Goal: Task Accomplishment & Management: Manage account settings

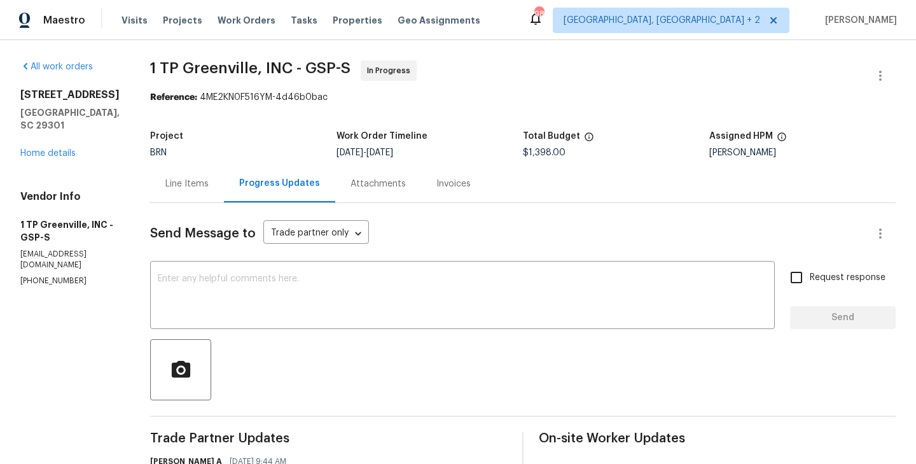
click at [172, 191] on div "Line Items" at bounding box center [187, 184] width 74 height 38
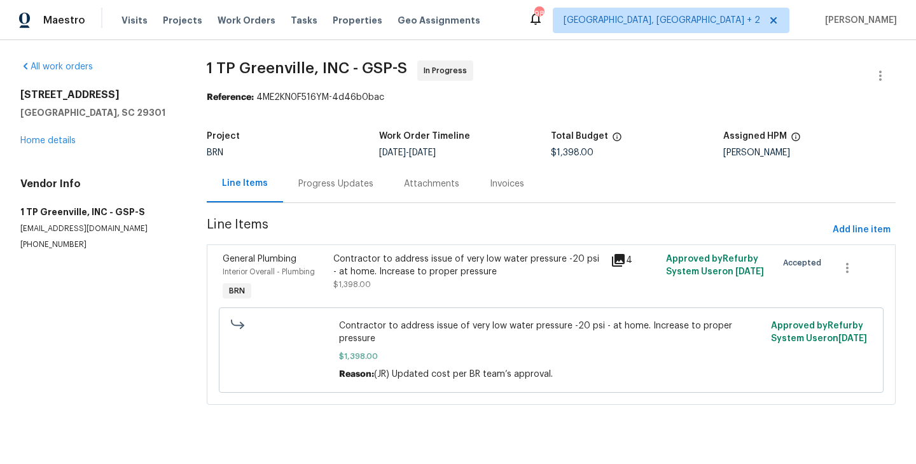
click at [339, 184] on div "Progress Updates" at bounding box center [335, 183] width 75 height 13
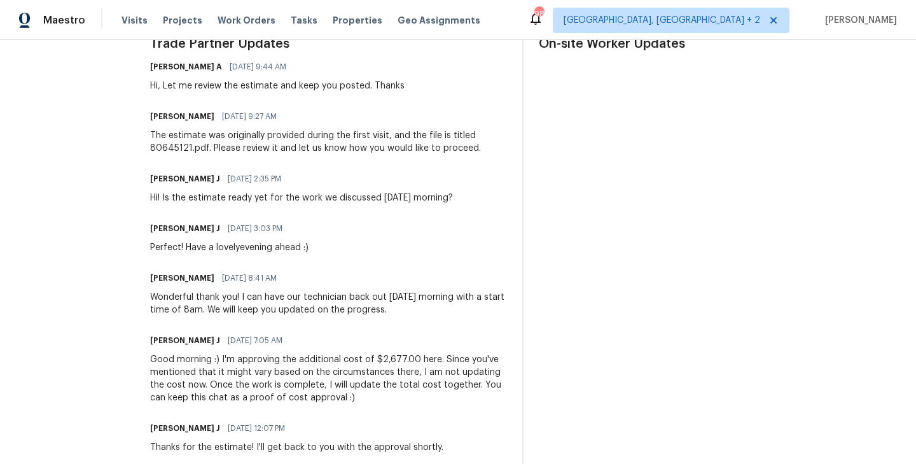
scroll to position [380, 0]
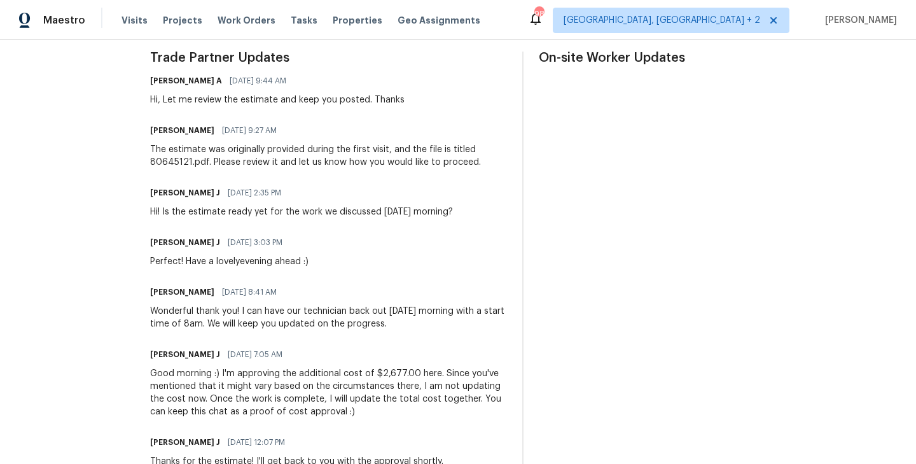
click at [202, 207] on div "Hi! Is the estimate ready yet for the work we discussed [DATE] morning?" at bounding box center [301, 211] width 303 height 13
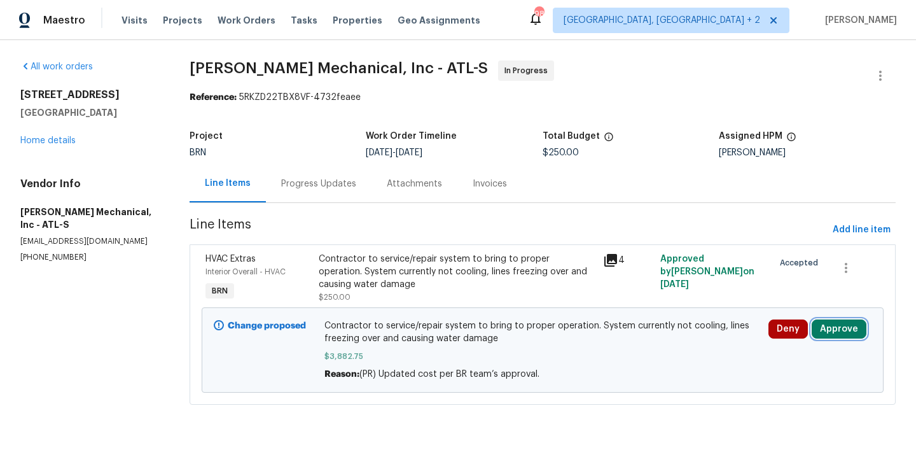
click at [842, 331] on button "Approve" at bounding box center [839, 328] width 55 height 19
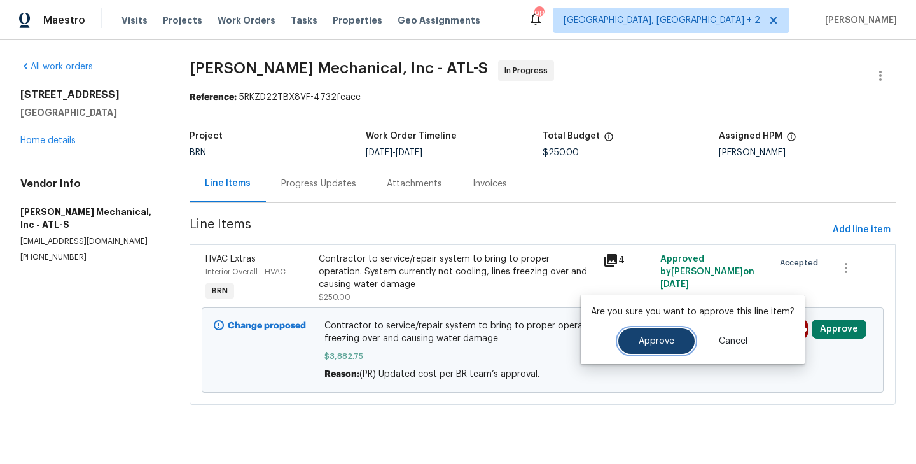
click at [661, 348] on button "Approve" at bounding box center [656, 340] width 76 height 25
